Goal: Task Accomplishment & Management: Use online tool/utility

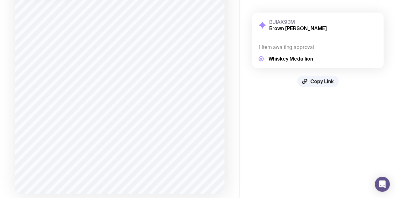
scroll to position [64, 0]
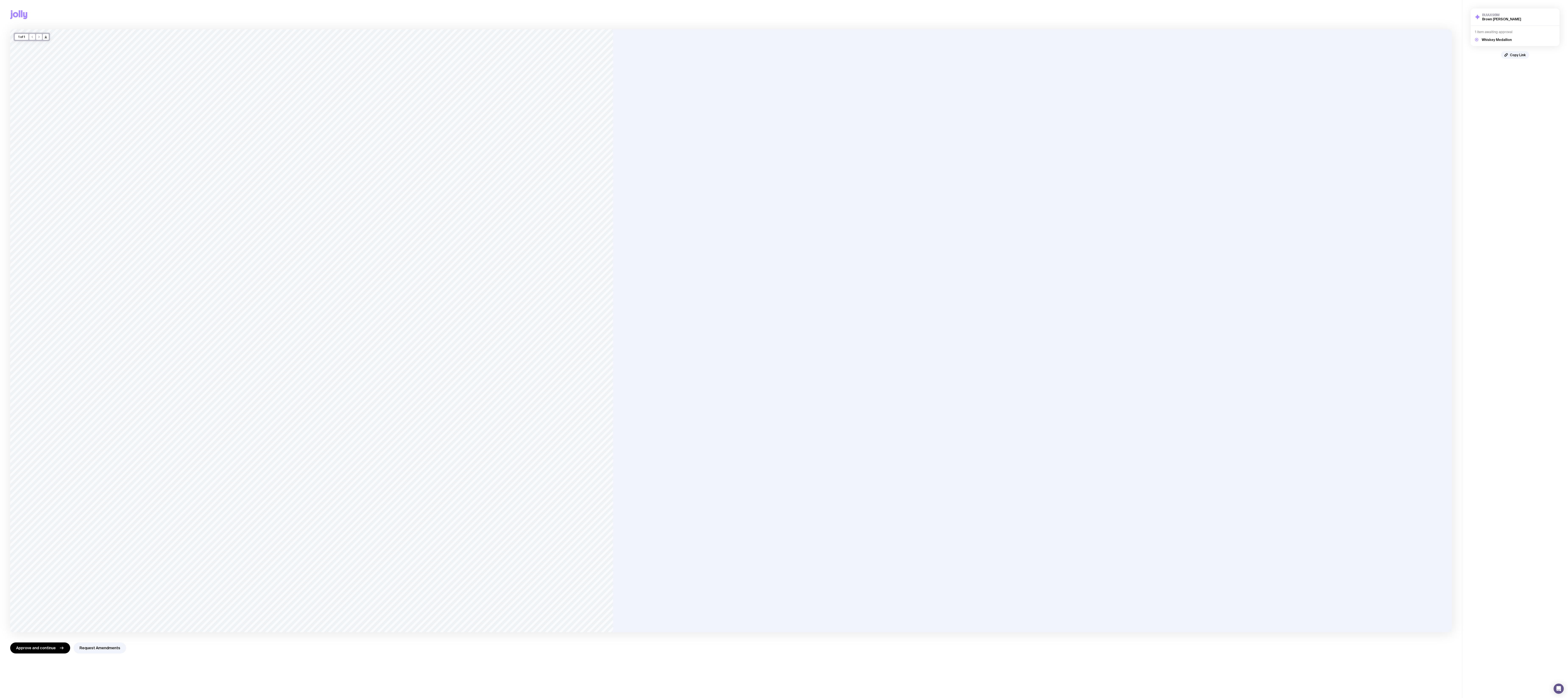
click at [717, 269] on div at bounding box center [731, 330] width 1441 height 603
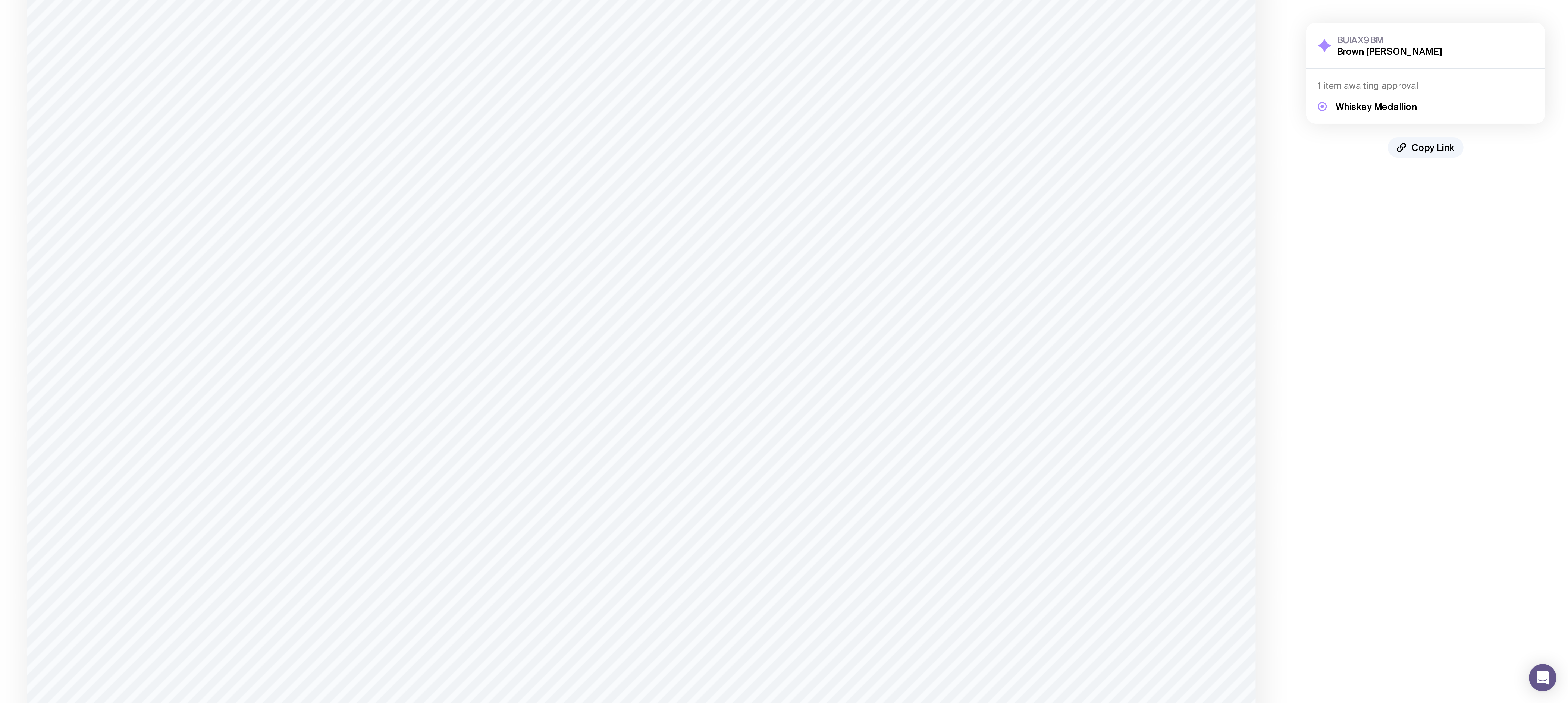
scroll to position [320, 0]
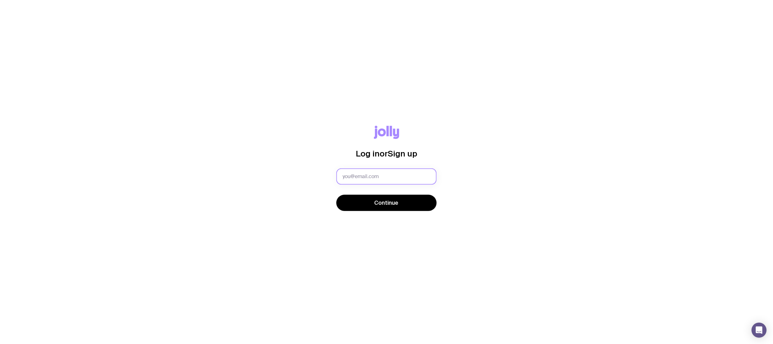
click at [400, 173] on input "text" at bounding box center [386, 176] width 100 height 16
type input "maeve_mcdonough@b-f.com"
click at [377, 208] on button "Continue" at bounding box center [386, 203] width 100 height 16
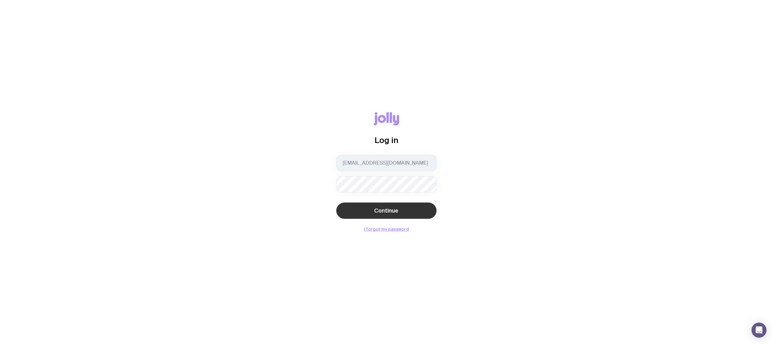
click at [406, 211] on button "Continue" at bounding box center [386, 210] width 100 height 16
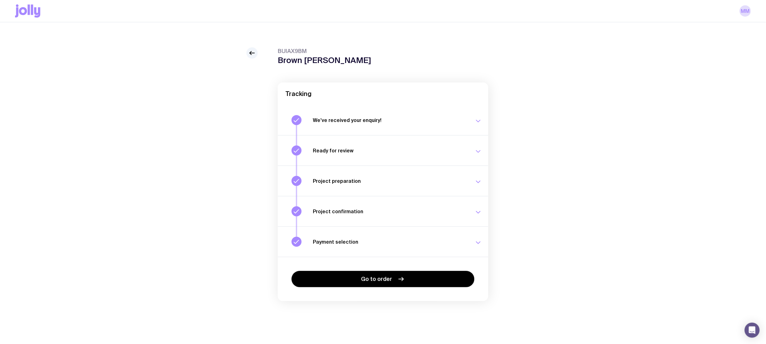
click at [425, 210] on h3 "Project confirmation" at bounding box center [390, 211] width 154 height 6
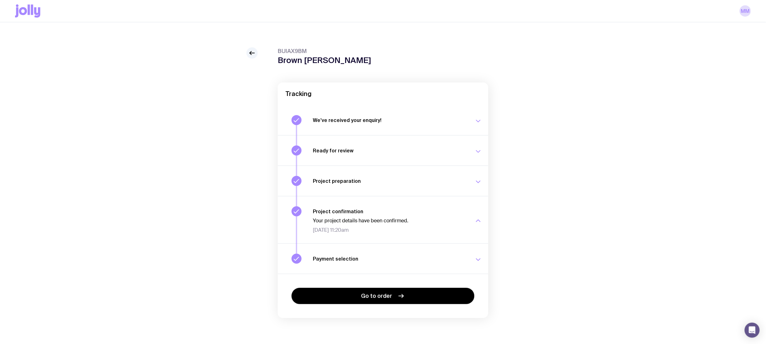
click at [451, 177] on div "Project preparation Your project details are ready for review. Fri 15 Aug, 10:5…" at bounding box center [397, 181] width 169 height 10
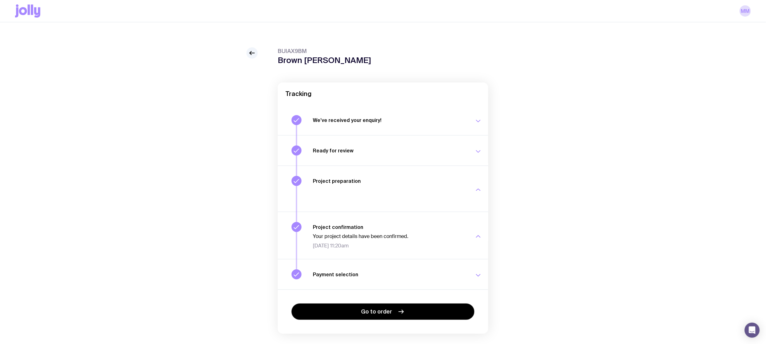
click at [437, 165] on button "Ready for review Check your email to review your proposal and merch concepts. F…" at bounding box center [383, 188] width 211 height 46
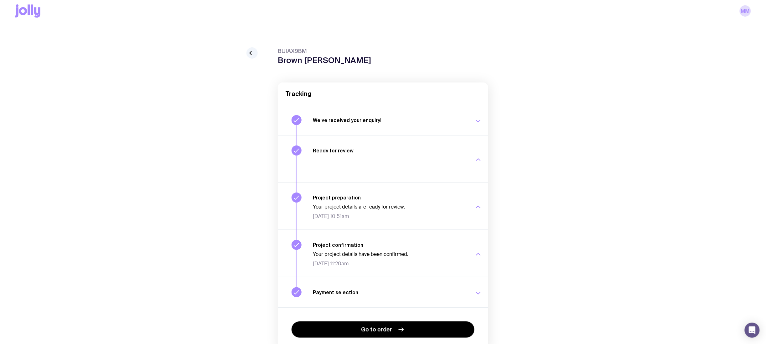
click at [429, 121] on h3 "We’ve received your enquiry!" at bounding box center [390, 120] width 154 height 6
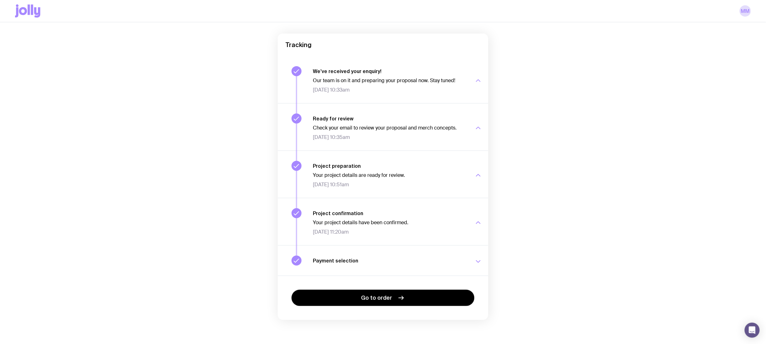
scroll to position [50, 0]
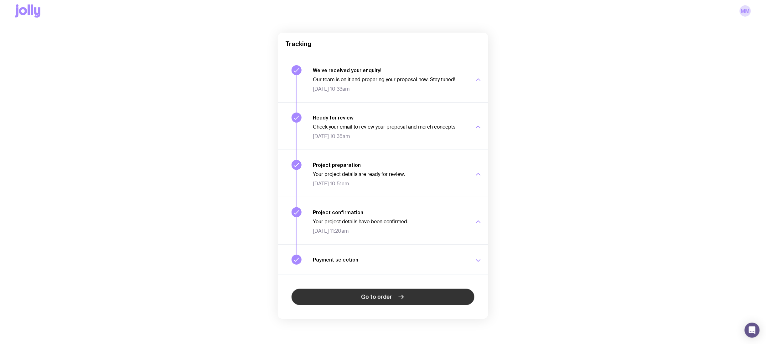
click at [388, 297] on span "Go to order" at bounding box center [377, 297] width 31 height 8
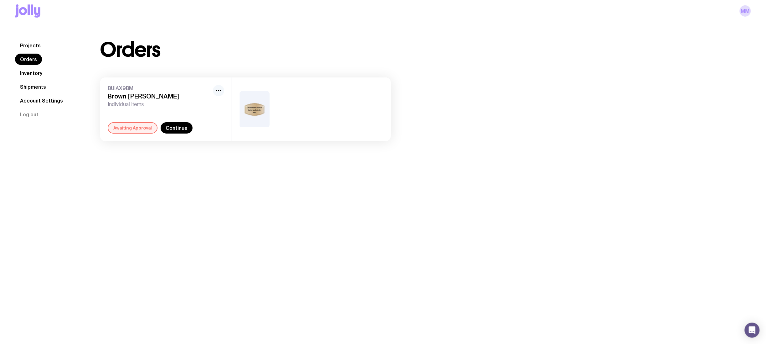
click at [219, 90] on icon "button" at bounding box center [219, 91] width 8 height 8
click at [276, 105] on div at bounding box center [311, 109] width 159 height 64
click at [259, 118] on img at bounding box center [255, 109] width 30 height 36
click at [256, 108] on img at bounding box center [255, 109] width 30 height 36
click at [133, 126] on div "Awaiting Approval" at bounding box center [133, 127] width 50 height 11
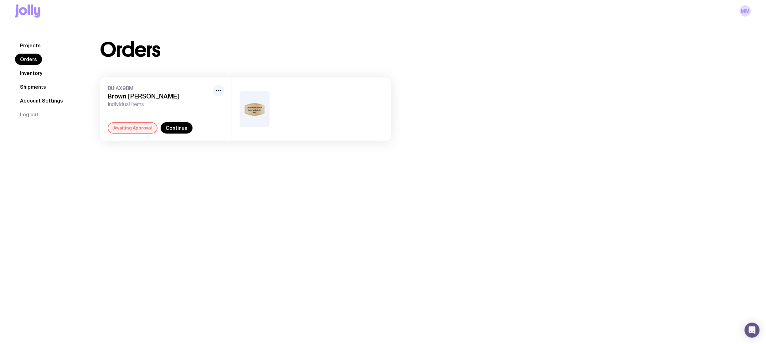
click at [40, 74] on link "Inventory" at bounding box center [31, 72] width 32 height 11
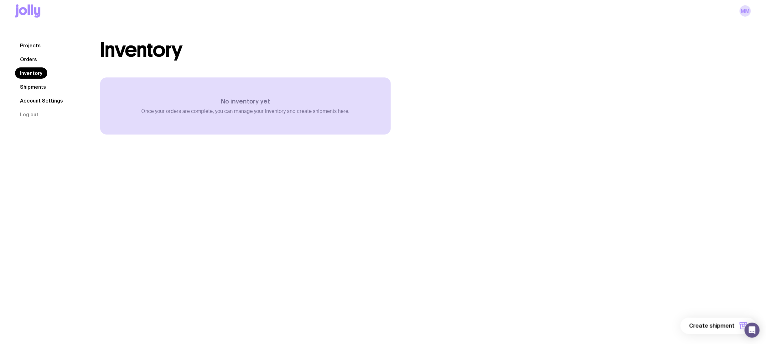
click at [32, 43] on link "Projects" at bounding box center [30, 45] width 31 height 11
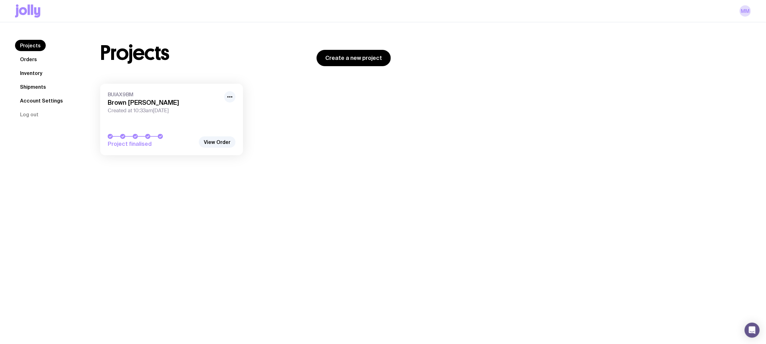
click at [151, 112] on span "Created at 10:33am, Fri 15th Aug 2025" at bounding box center [164, 110] width 113 height 6
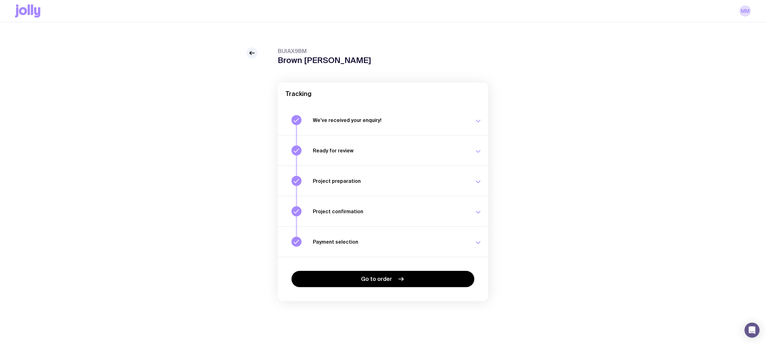
click at [339, 135] on button "We’ve received your enquiry! Our team is on it and preparing your proposal now.…" at bounding box center [383, 150] width 211 height 30
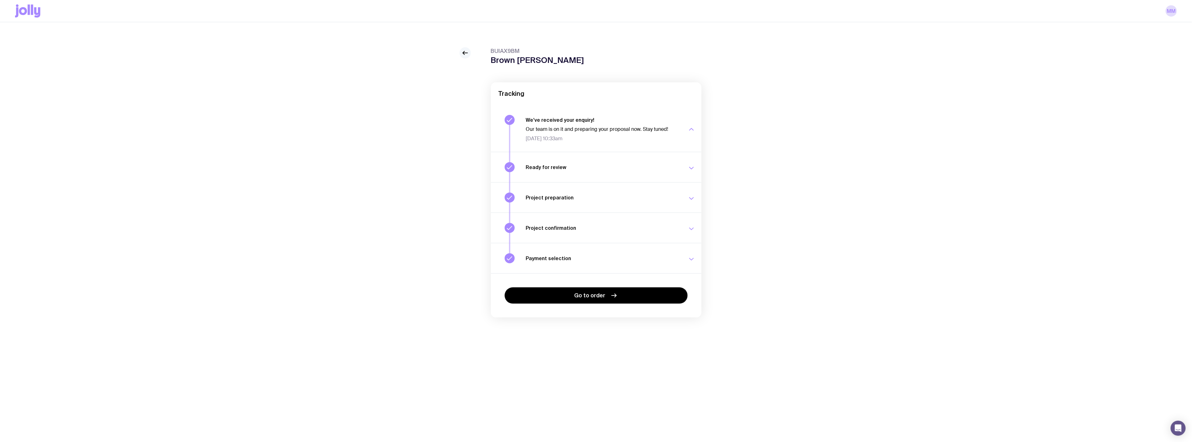
click at [464, 53] on icon at bounding box center [465, 53] width 8 height 8
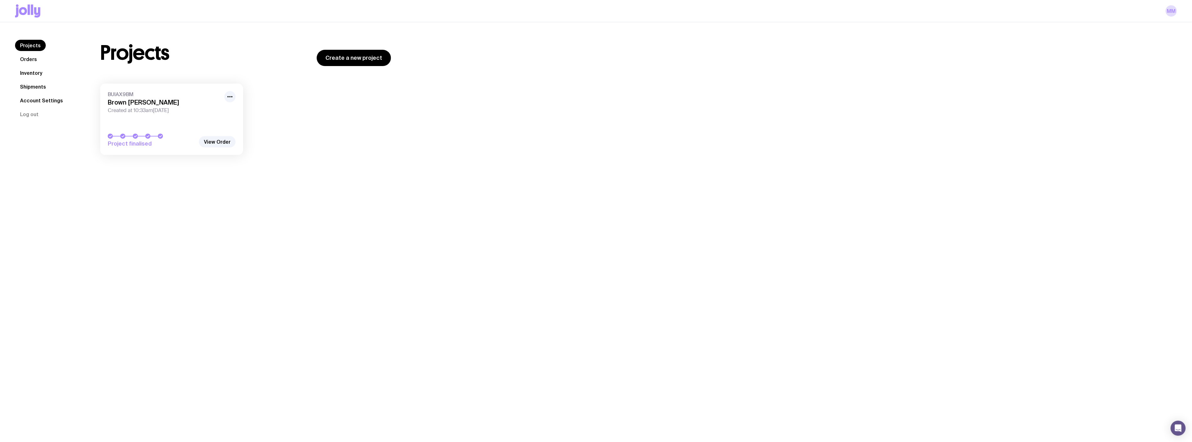
click at [45, 101] on link "Account Settings" at bounding box center [41, 100] width 53 height 11
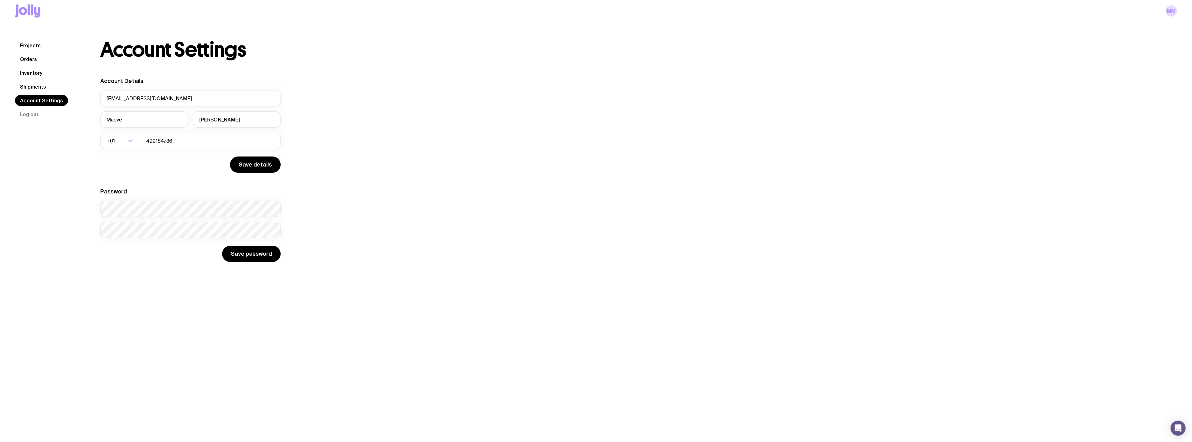
click at [34, 80] on nav "Projects Orders Inventory Shipments Account Settings Log out" at bounding box center [50, 80] width 70 height 80
click at [34, 88] on link "Shipments" at bounding box center [33, 86] width 36 height 11
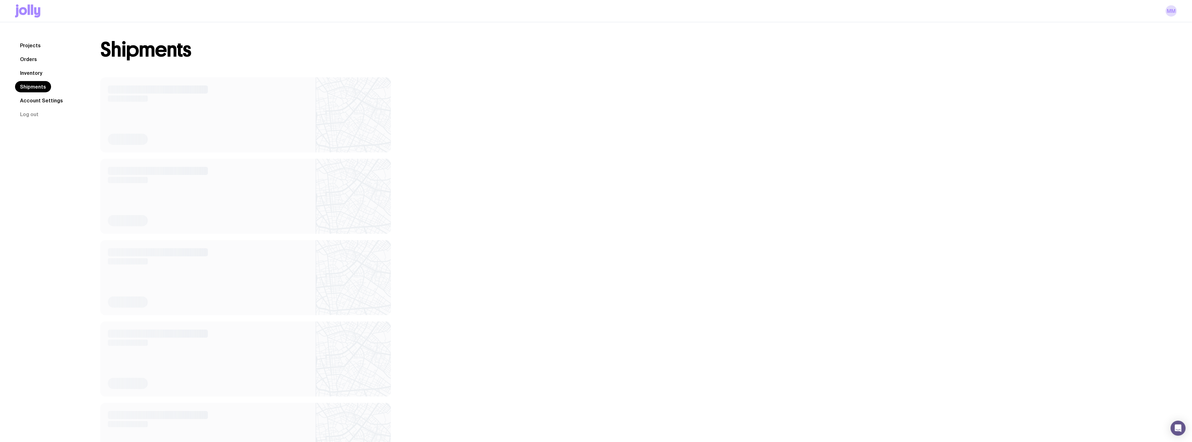
click at [32, 74] on link "Inventory" at bounding box center [31, 72] width 32 height 11
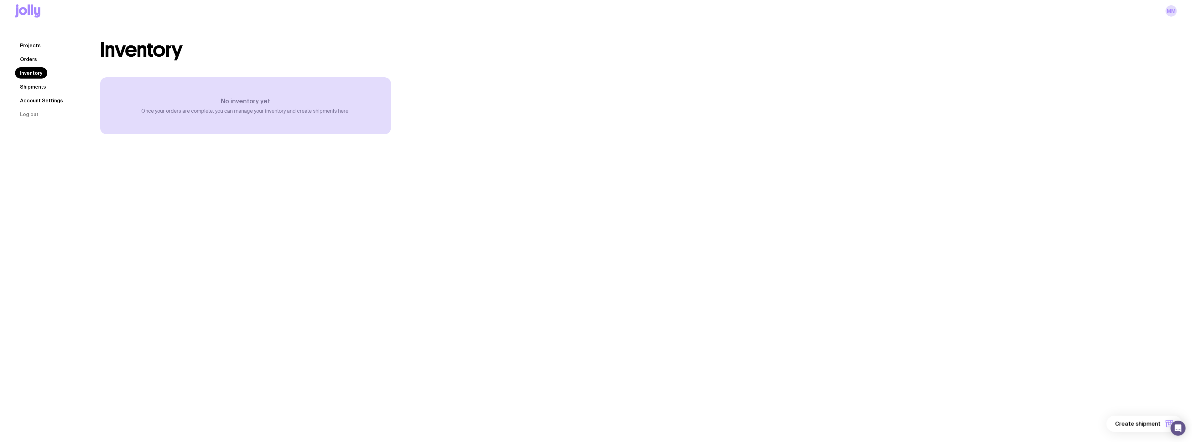
click at [29, 58] on link "Orders" at bounding box center [28, 59] width 27 height 11
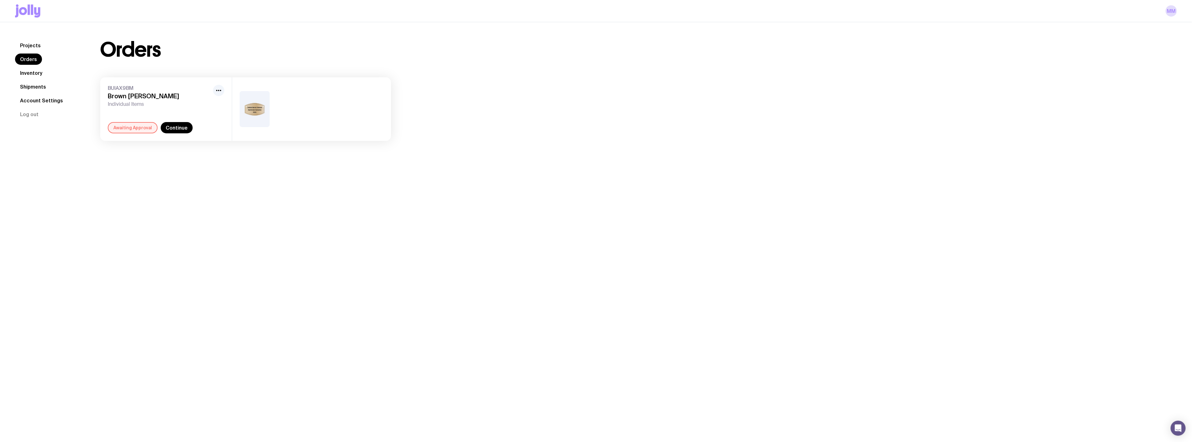
click at [248, 108] on img at bounding box center [255, 109] width 30 height 36
click at [171, 128] on link "Continue" at bounding box center [177, 127] width 32 height 11
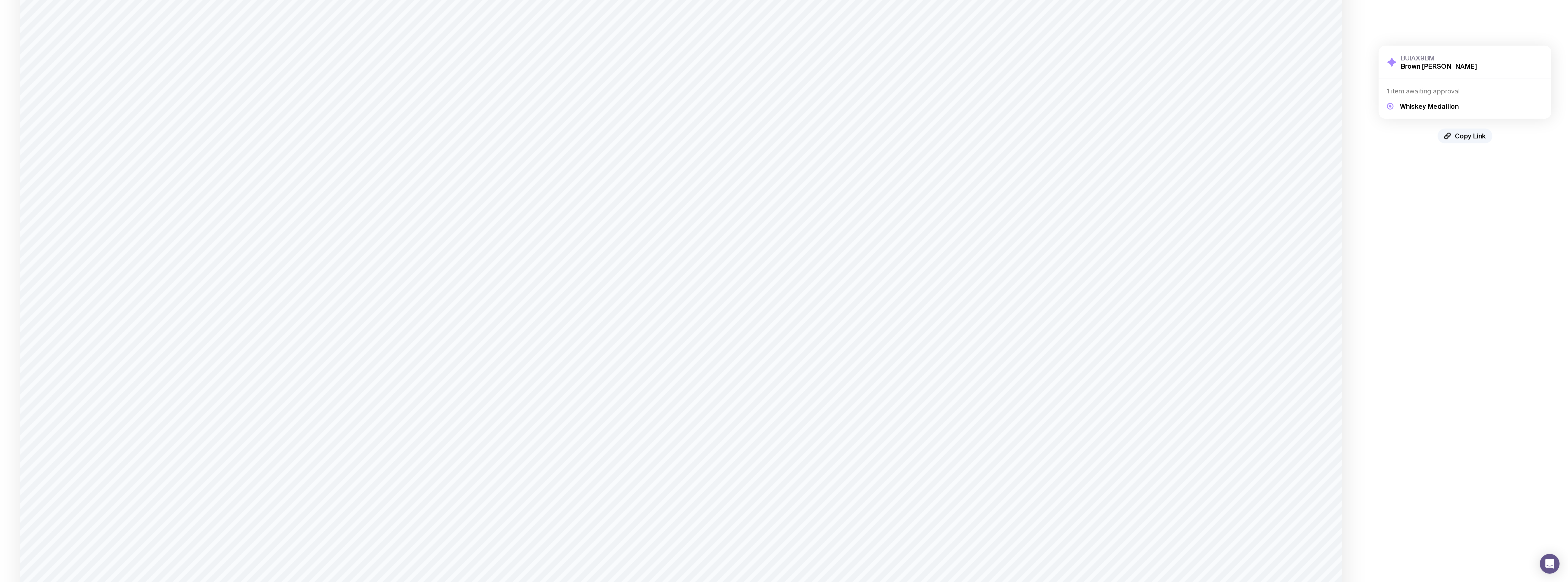
scroll to position [220, 0]
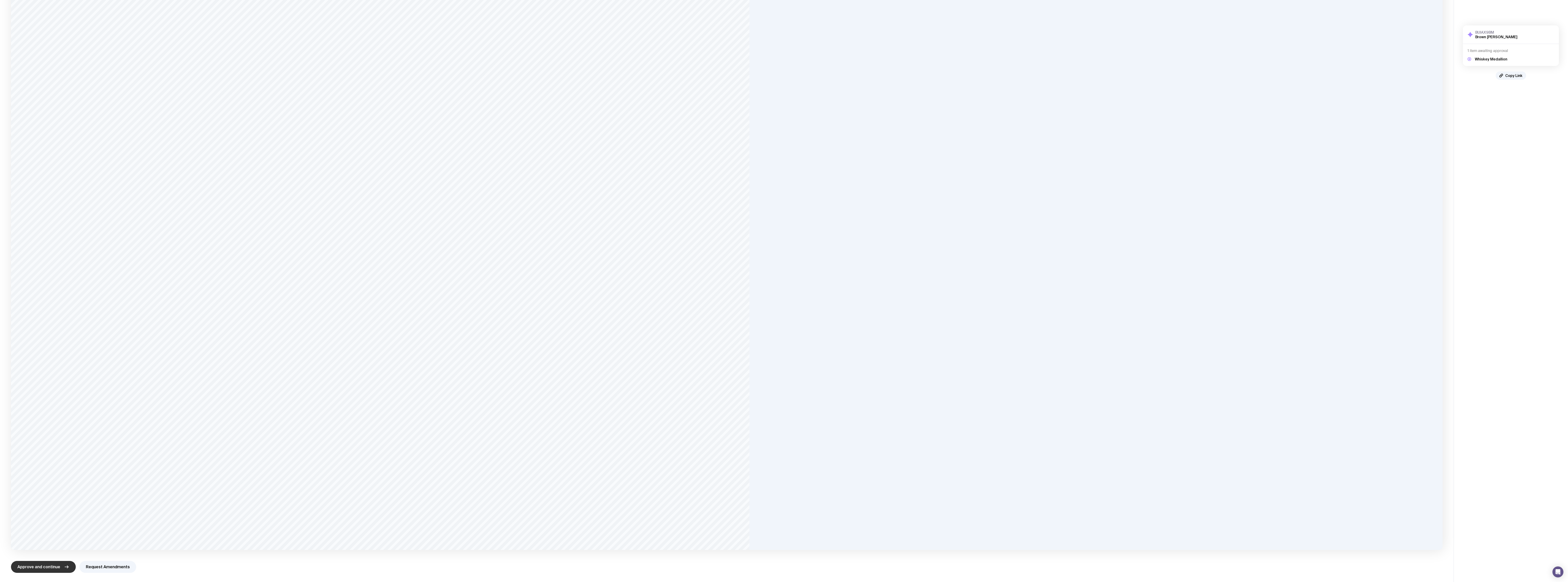
click at [45, 569] on span "Approve and continue" at bounding box center [39, 567] width 43 height 6
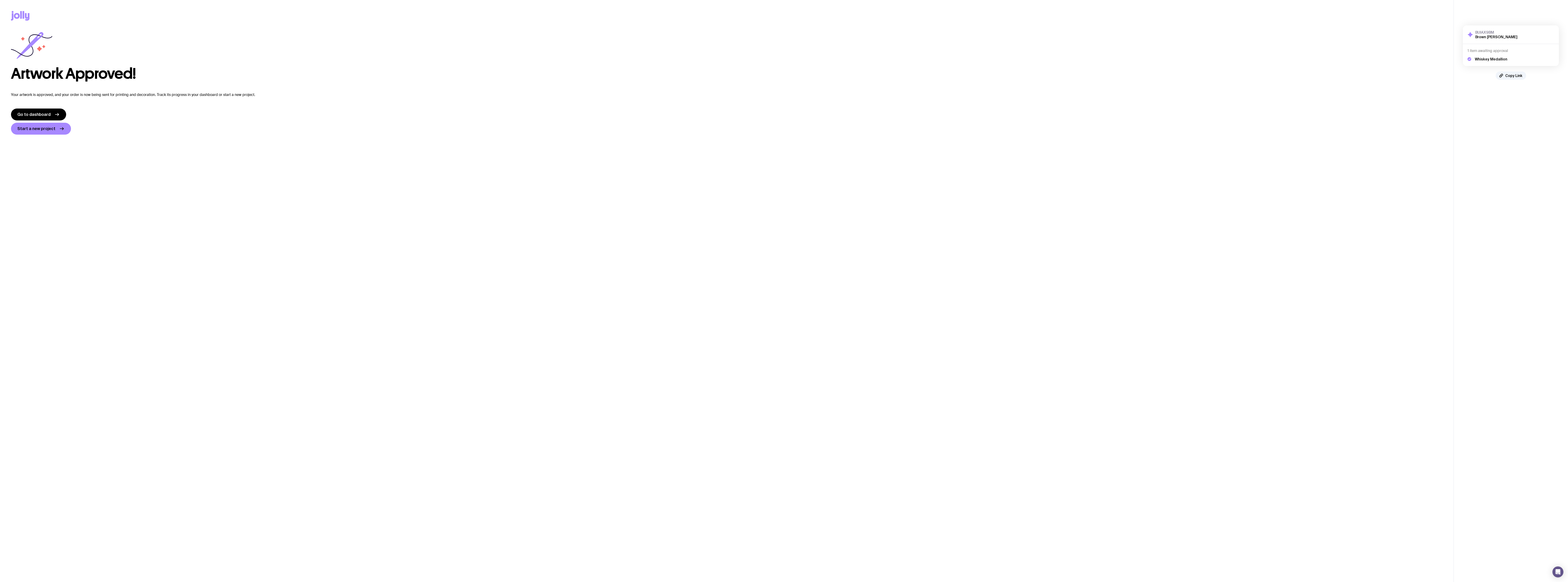
scroll to position [0, 0]
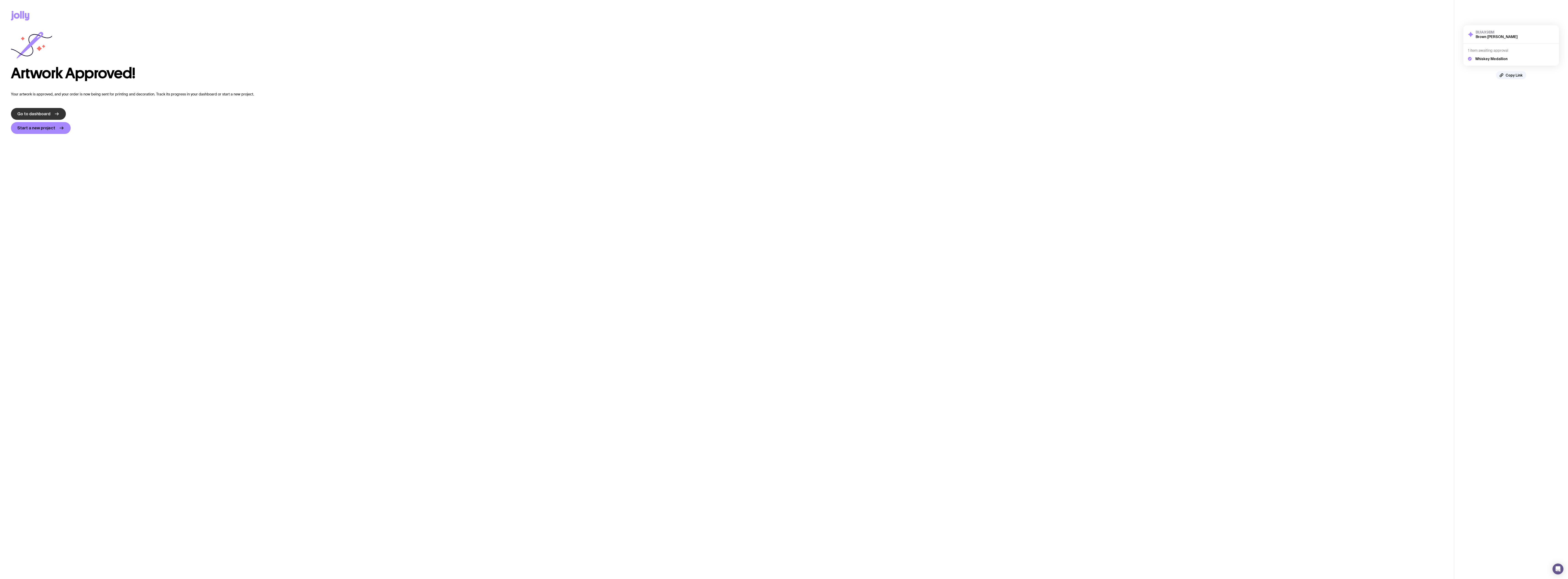
click at [52, 112] on link "Go to dashboard" at bounding box center [39, 114] width 55 height 12
